Goal: Task Accomplishment & Management: Use online tool/utility

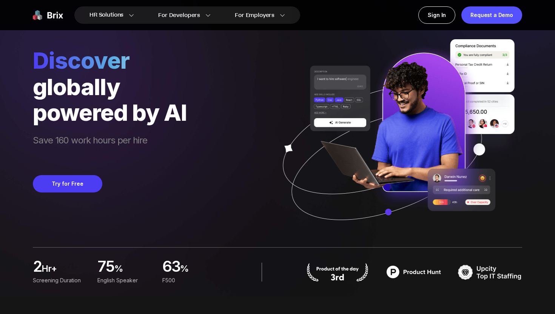
scroll to position [17, 0]
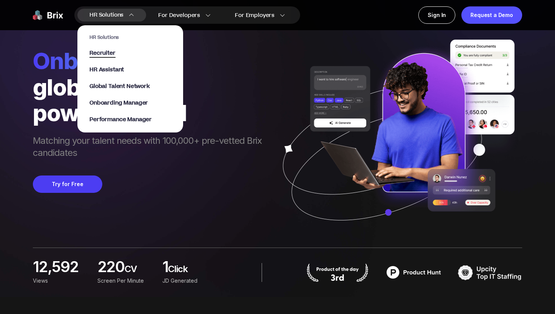
click at [107, 52] on span "Recruiter" at bounding box center [102, 53] width 26 height 9
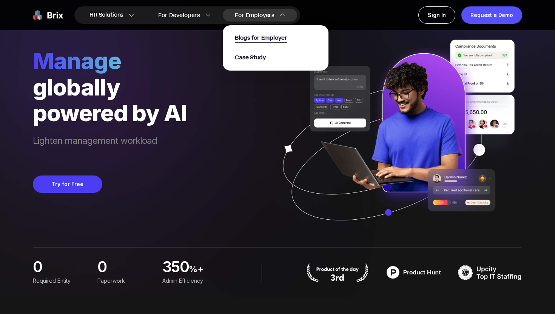
click at [249, 38] on span "Blogs for Employer" at bounding box center [261, 38] width 52 height 9
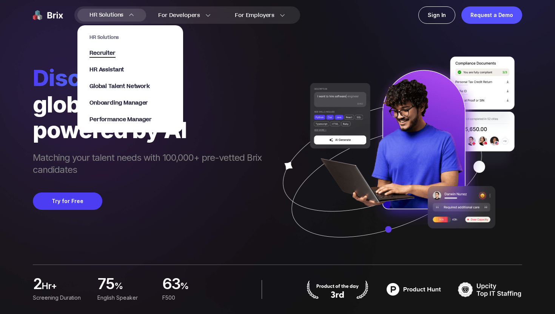
click at [106, 52] on span "Recruiter" at bounding box center [102, 53] width 26 height 9
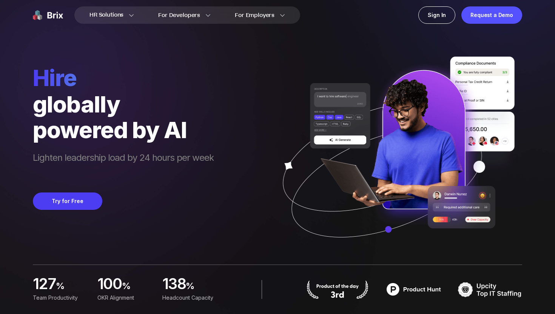
click at [57, 53] on div "hire globally powered by AI Lighten leadership load by 24 hours per week Try fo…" at bounding box center [277, 130] width 489 height 260
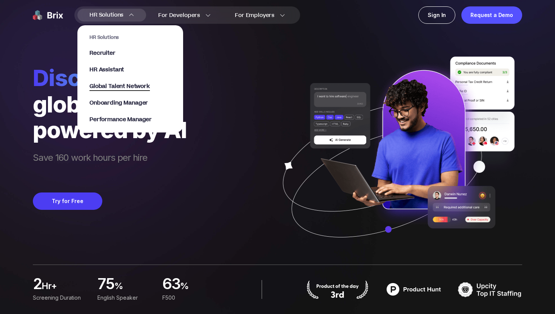
click at [109, 83] on span "Global Talent Network" at bounding box center [119, 86] width 60 height 9
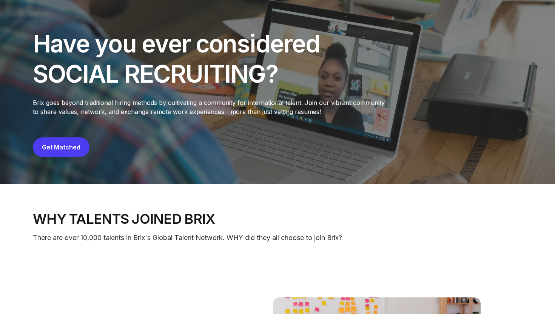
scroll to position [40, 0]
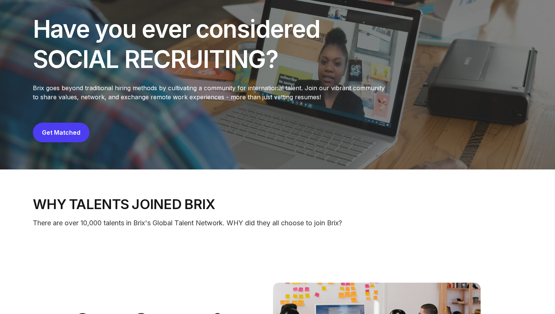
click at [57, 136] on button "Get Matched" at bounding box center [61, 133] width 57 height 20
click at [63, 132] on link "Get Matched" at bounding box center [61, 133] width 39 height 8
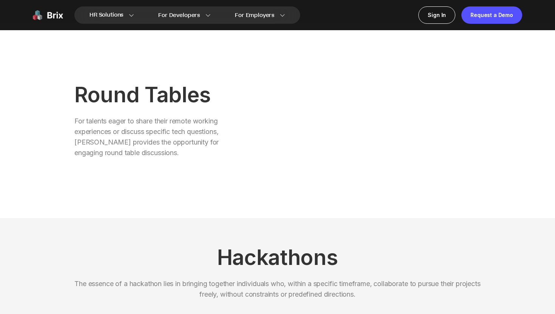
scroll to position [688, 0]
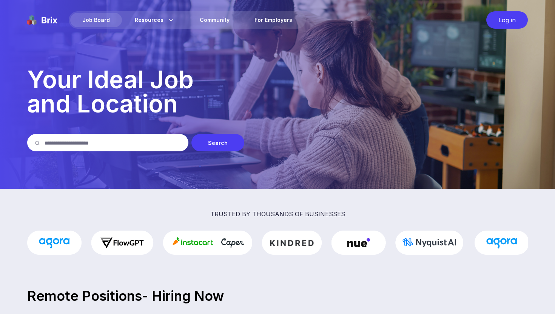
click at [110, 148] on input "text" at bounding box center [113, 142] width 136 height 17
click at [97, 147] on input "text" at bounding box center [113, 142] width 136 height 17
click at [95, 145] on input "text" at bounding box center [113, 142] width 136 height 17
type input "**********"
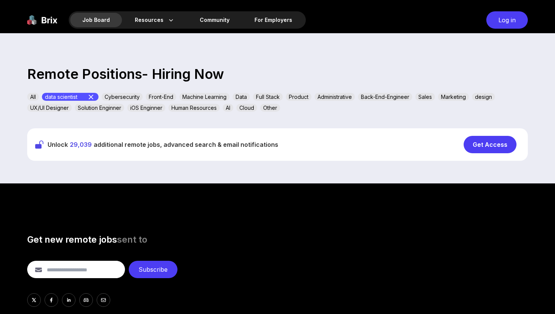
scroll to position [226, 0]
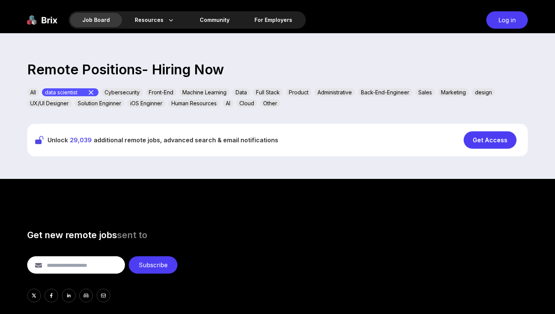
click at [482, 143] on div "Get Access" at bounding box center [490, 139] width 53 height 17
